Goal: Answer question/provide support: Share knowledge or assist other users

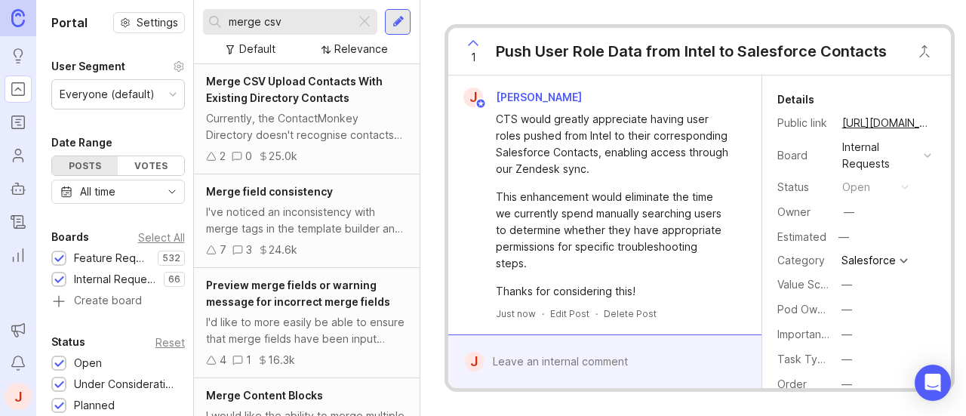
click at [293, 20] on input "merge csv" at bounding box center [289, 22] width 121 height 17
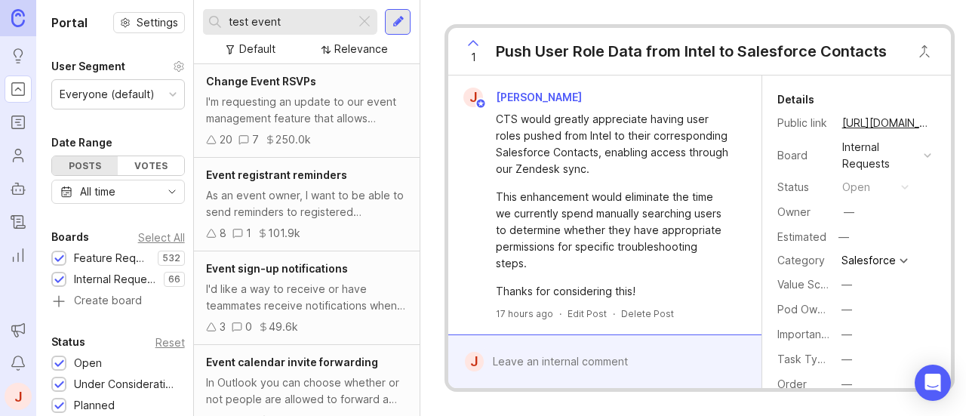
drag, startPoint x: 291, startPoint y: 26, endPoint x: 210, endPoint y: 26, distance: 81.5
click at [211, 26] on div "test event" at bounding box center [279, 22] width 152 height 26
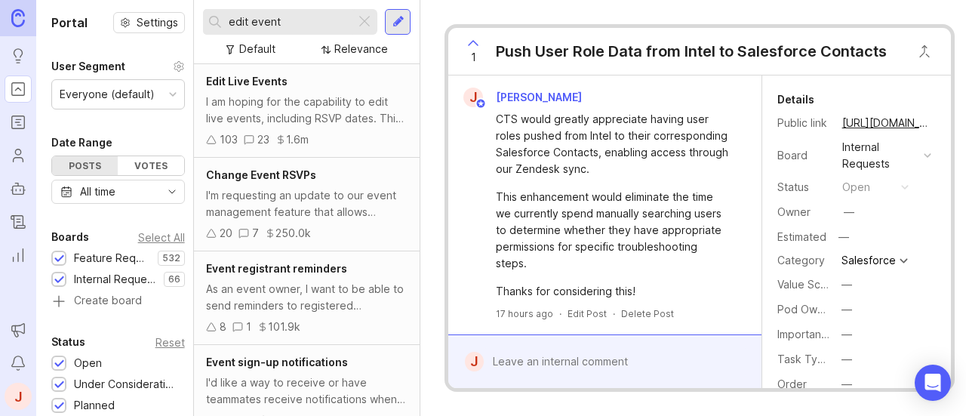
type input "edit event"
click at [328, 111] on div "I am hoping for the capability to edit live events, including RSVP dates. This …" at bounding box center [307, 110] width 202 height 33
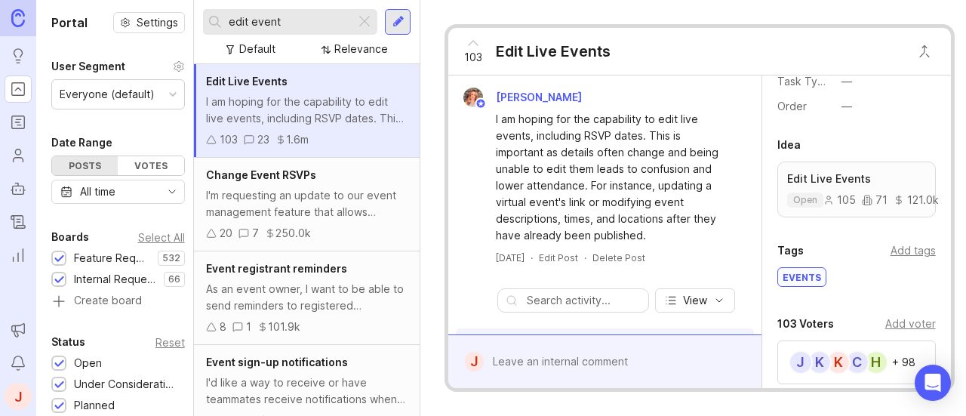
scroll to position [302, 0]
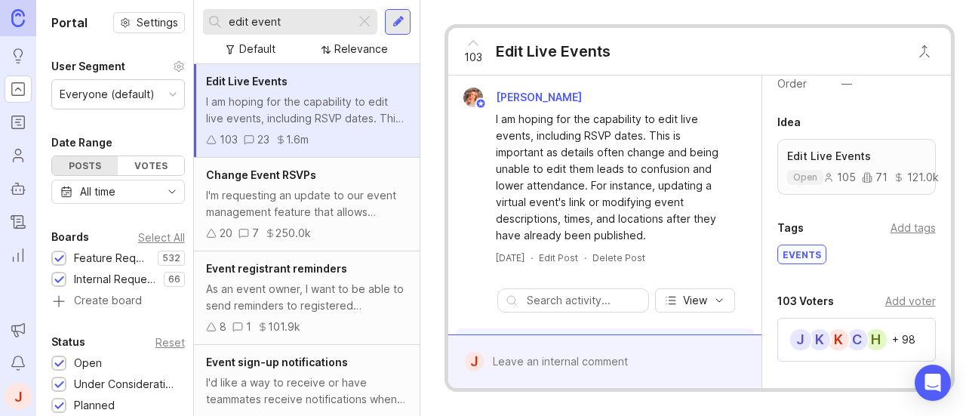
click at [893, 300] on div "Add voter" at bounding box center [910, 301] width 51 height 17
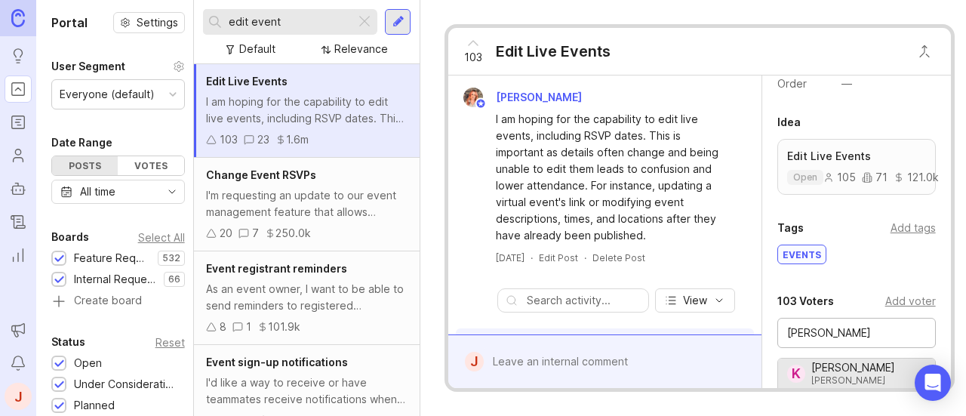
scroll to position [377, 0]
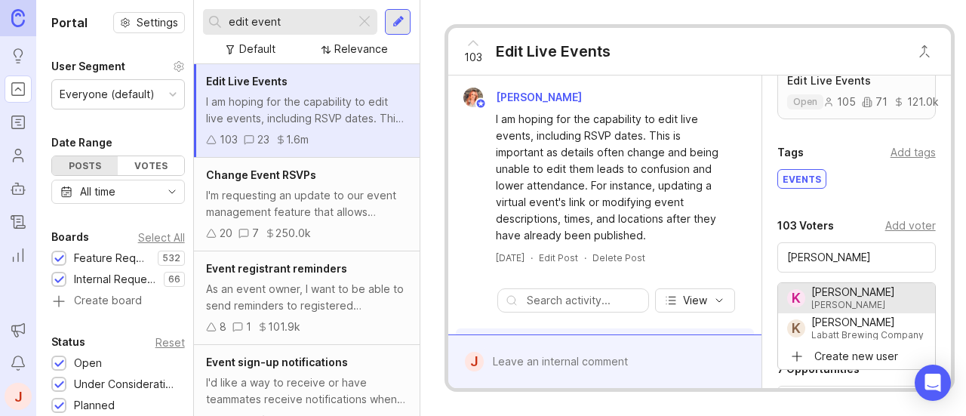
type input "[PERSON_NAME]"
